Goal: Check status: Check status

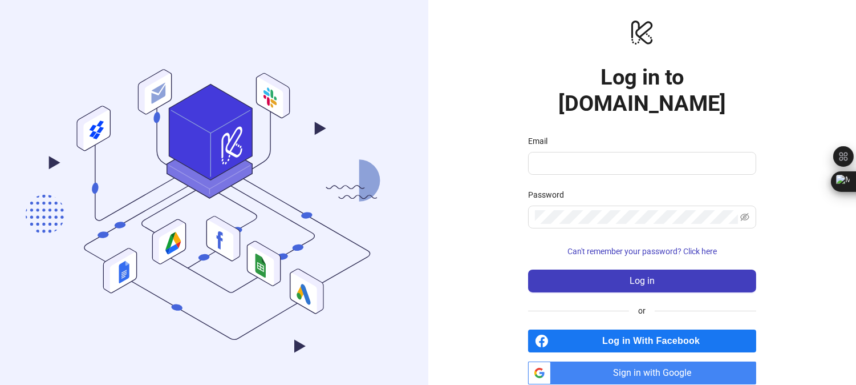
click at [636, 361] on span "Sign in with Google" at bounding box center [656, 372] width 201 height 23
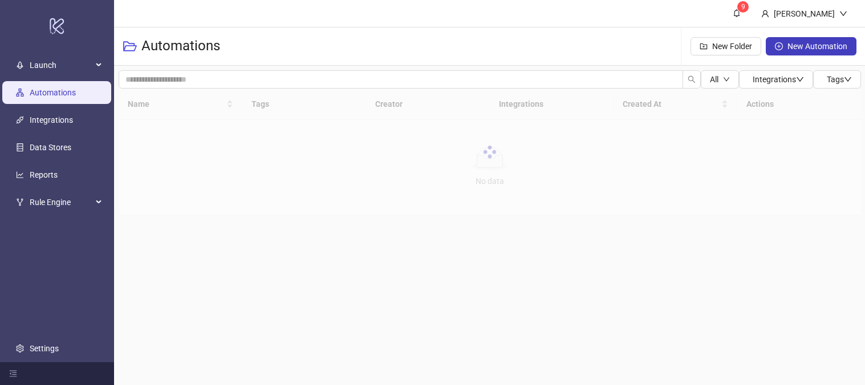
click at [30, 173] on link "Reports" at bounding box center [44, 174] width 28 height 9
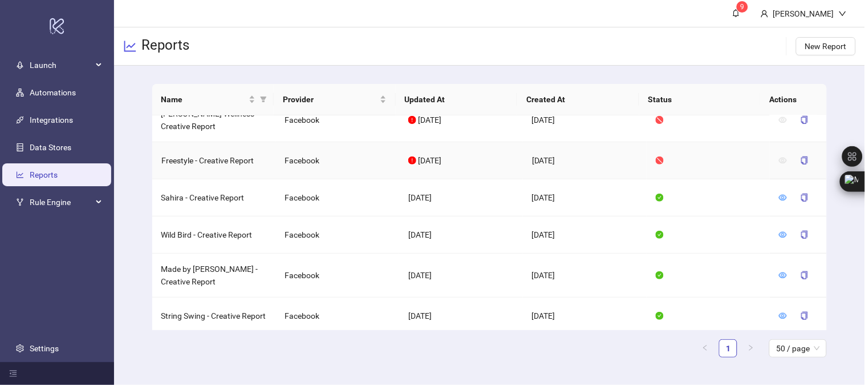
scroll to position [552, 0]
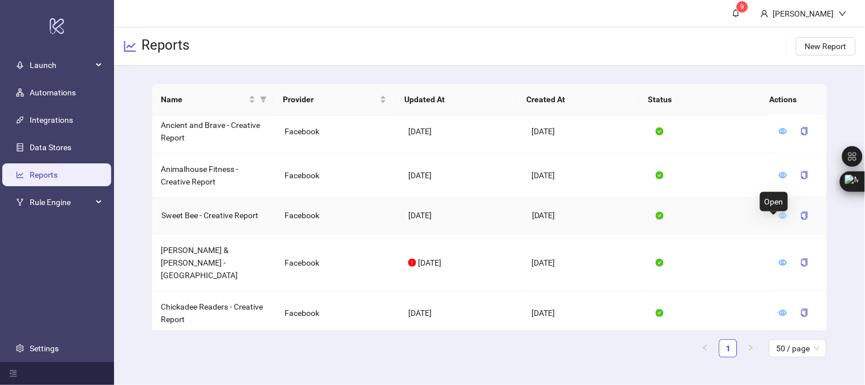
click at [780, 218] on icon "eye" at bounding box center [784, 216] width 8 height 6
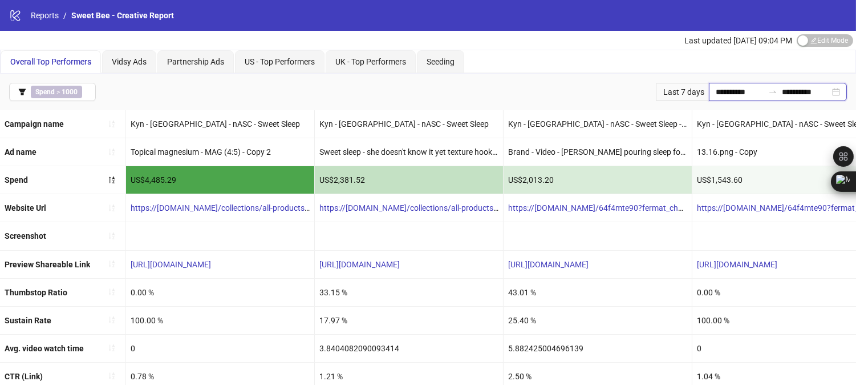
click at [723, 95] on input "**********" at bounding box center [740, 92] width 48 height 13
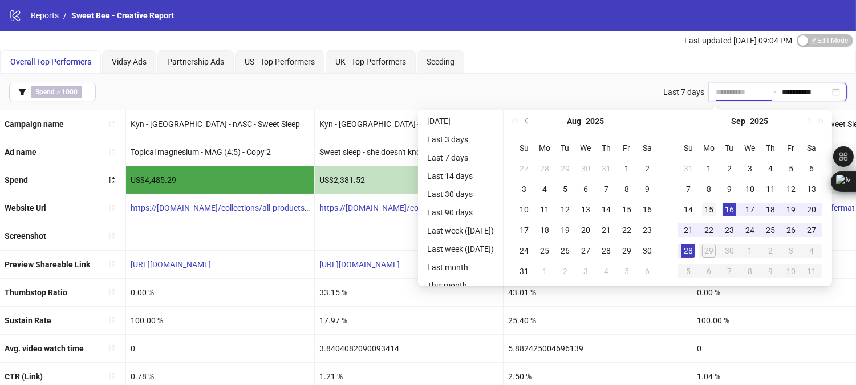
type input "**********"
click at [716, 206] on div "15" at bounding box center [709, 210] width 14 height 14
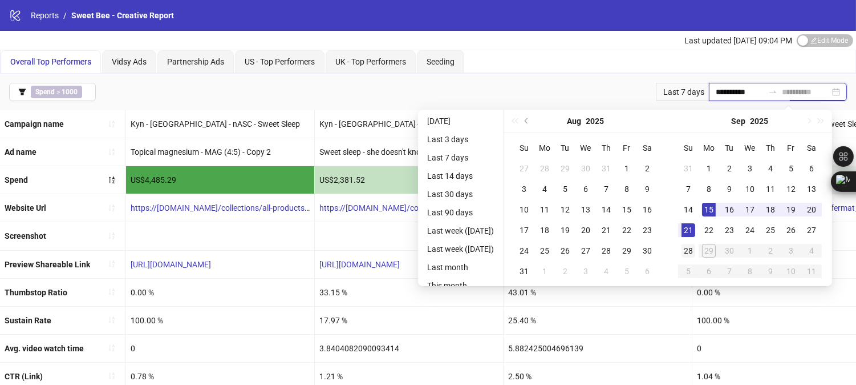
type input "**********"
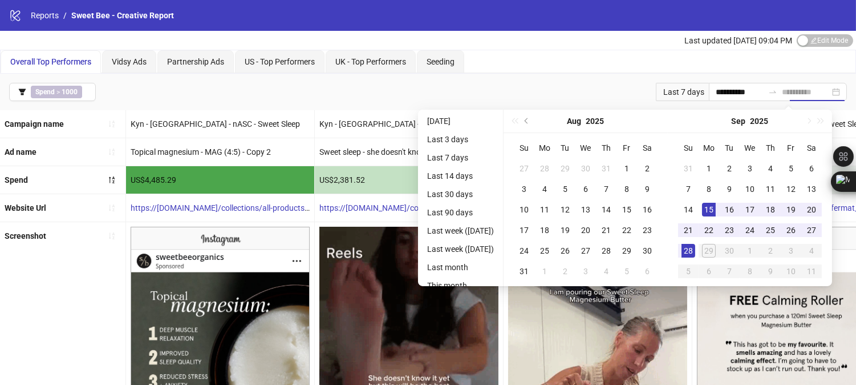
click at [695, 245] on div "28" at bounding box center [689, 251] width 14 height 14
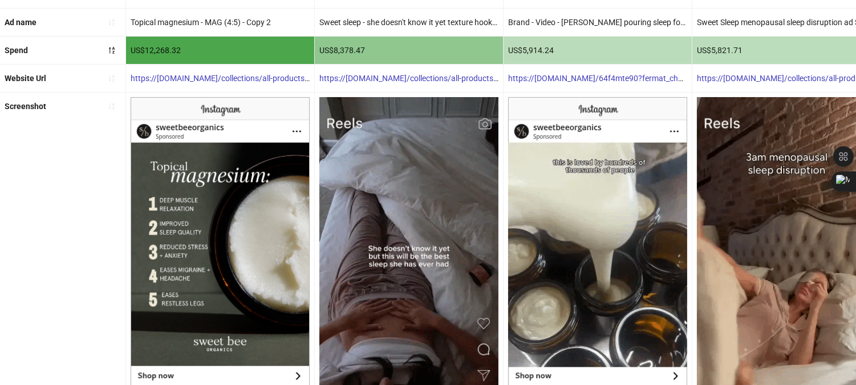
scroll to position [44, 0]
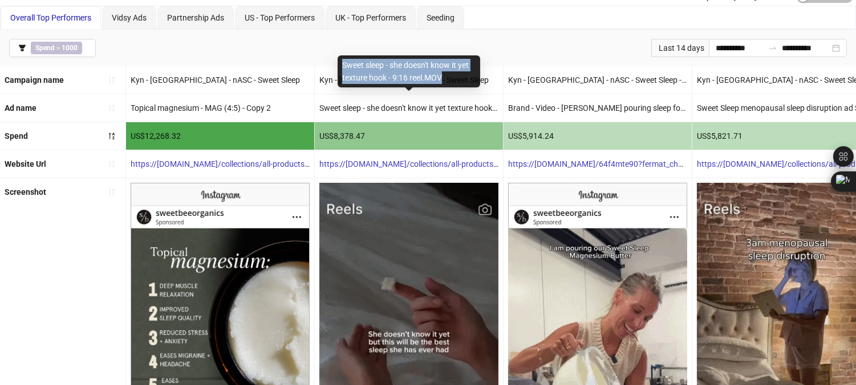
copy div "Sweet sleep - she doesn't know it yet texture hook - 9:16 reel.MOV"
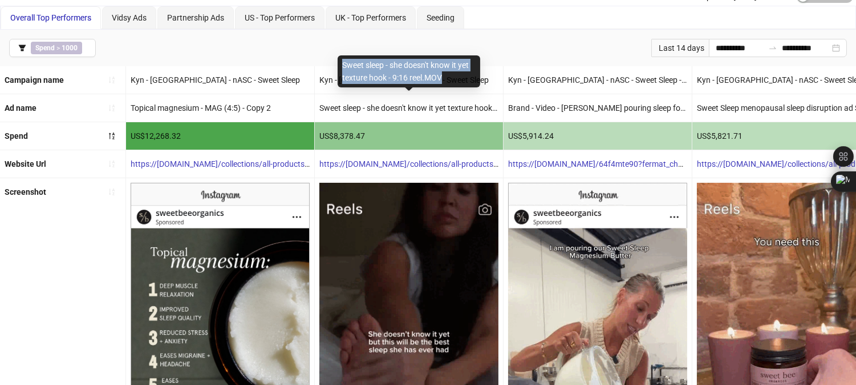
drag, startPoint x: 343, startPoint y: 66, endPoint x: 474, endPoint y: 80, distance: 131.4
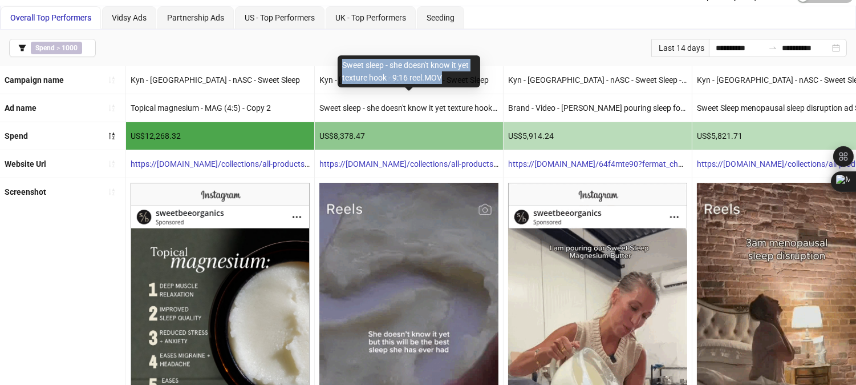
click at [474, 80] on div "Sweet sleep - she doesn't know it yet texture hook - 9:16 reel.MOV" at bounding box center [409, 71] width 143 height 32
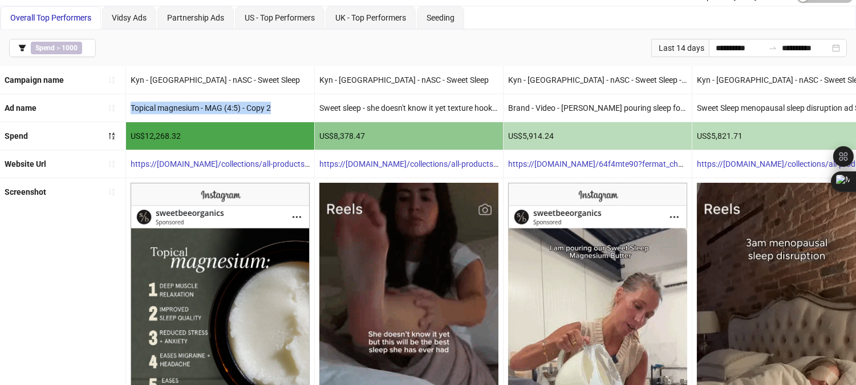
drag, startPoint x: 130, startPoint y: 109, endPoint x: 286, endPoint y: 107, distance: 156.3
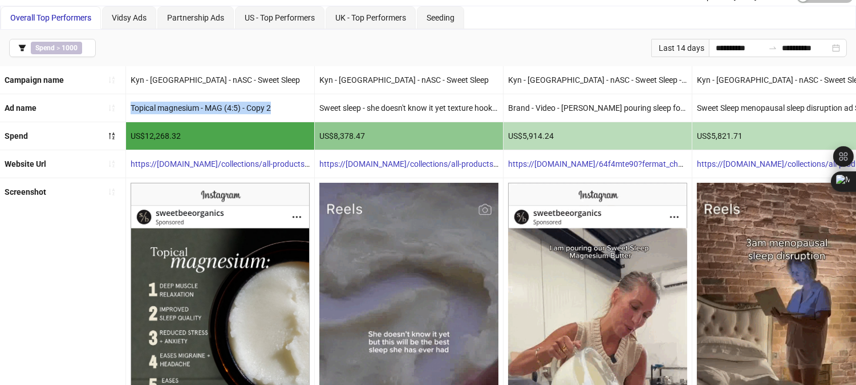
click at [286, 107] on div "Topical magnesium - MAG (4:5) - Copy 2" at bounding box center [220, 107] width 188 height 27
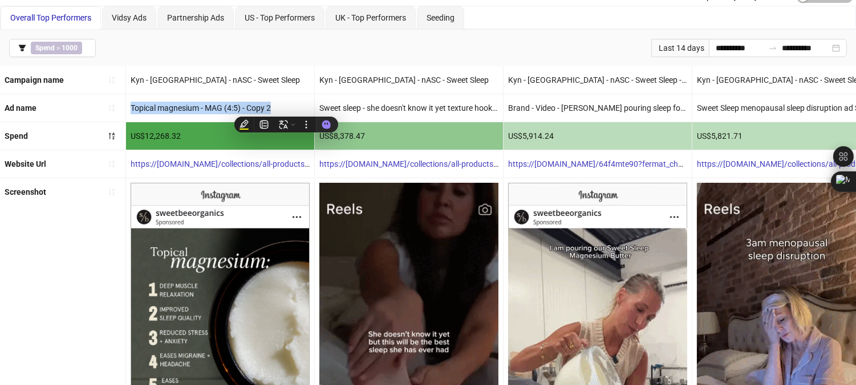
copy div "Topical magnesium - MAG (4:5) - Copy 2"
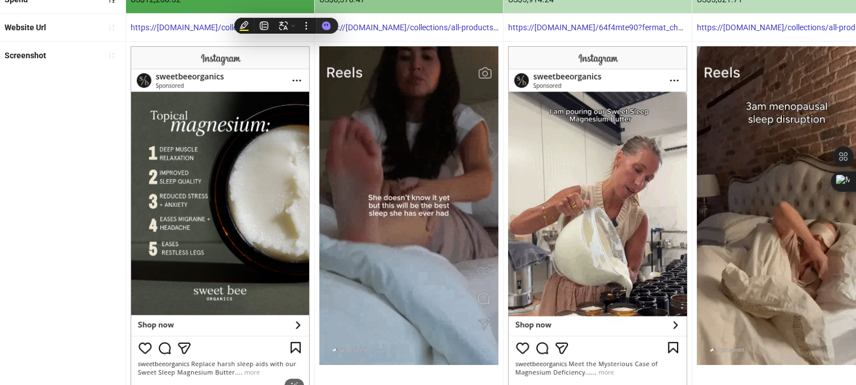
scroll to position [424, 0]
